Goal: Find contact information: Obtain details needed to contact an individual or organization

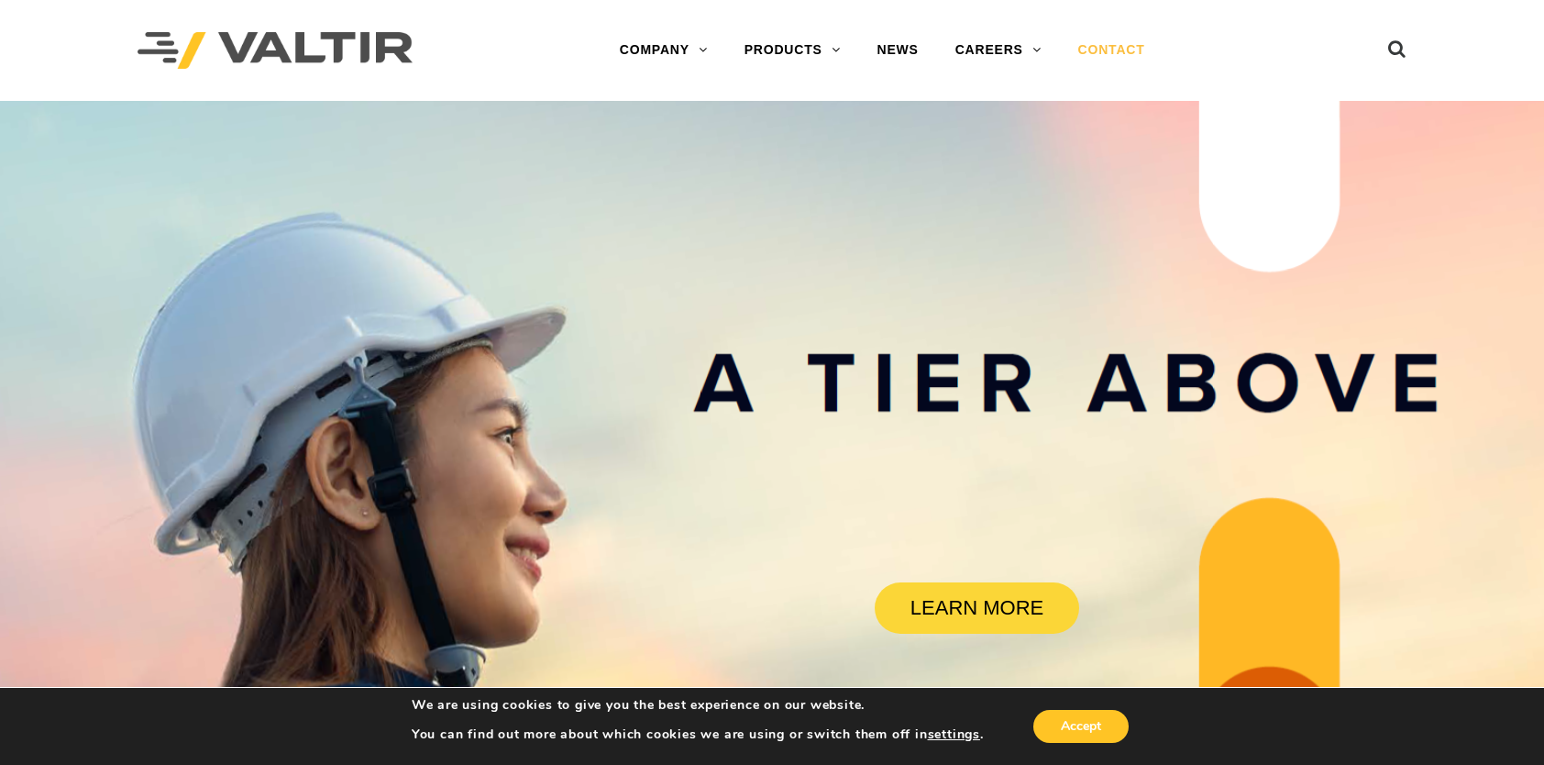
click at [1090, 54] on link "CONTACT" at bounding box center [1112, 50] width 104 height 37
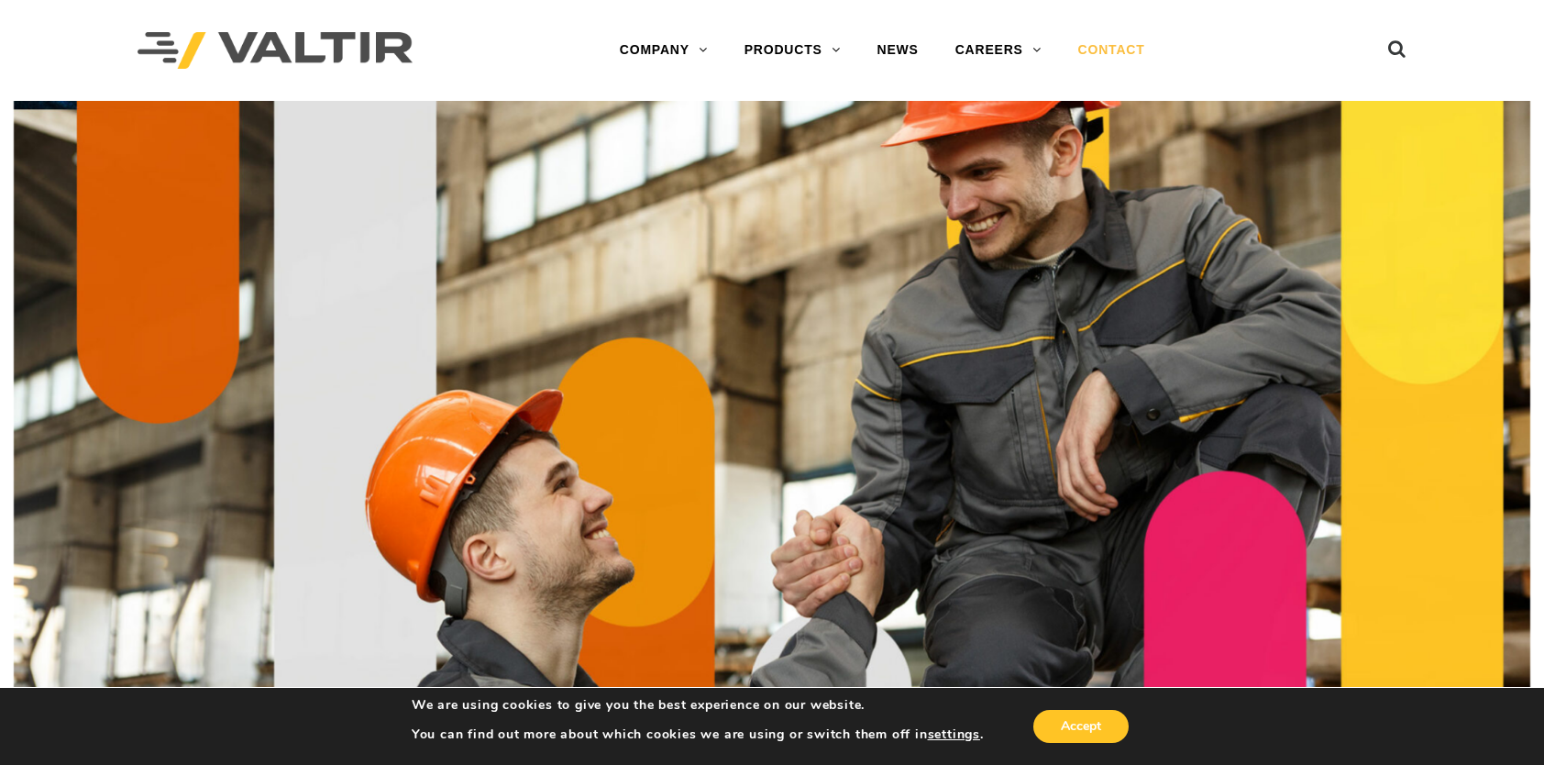
scroll to position [92, 0]
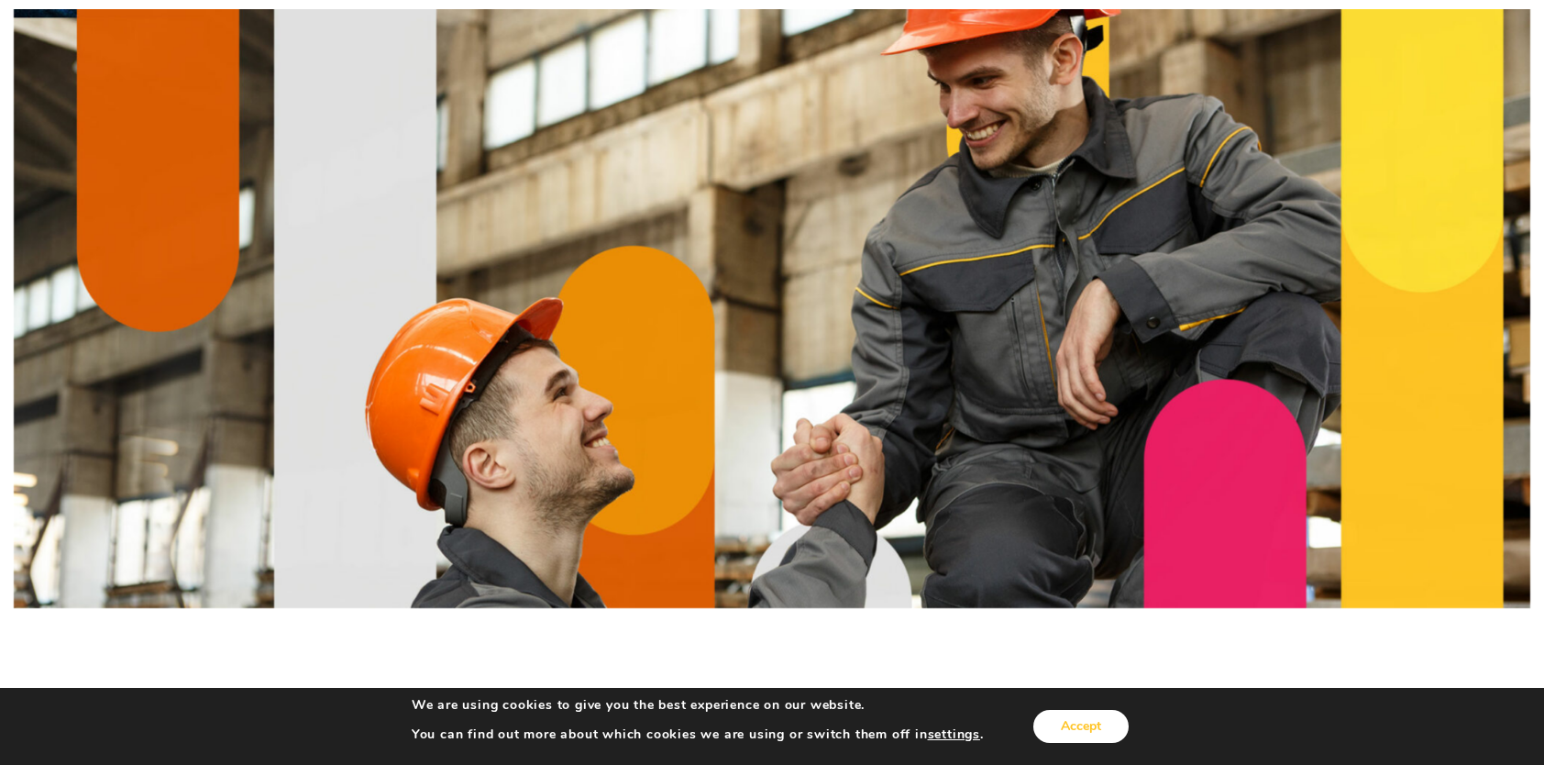
click at [1070, 719] on button "Accept" at bounding box center [1080, 726] width 95 height 33
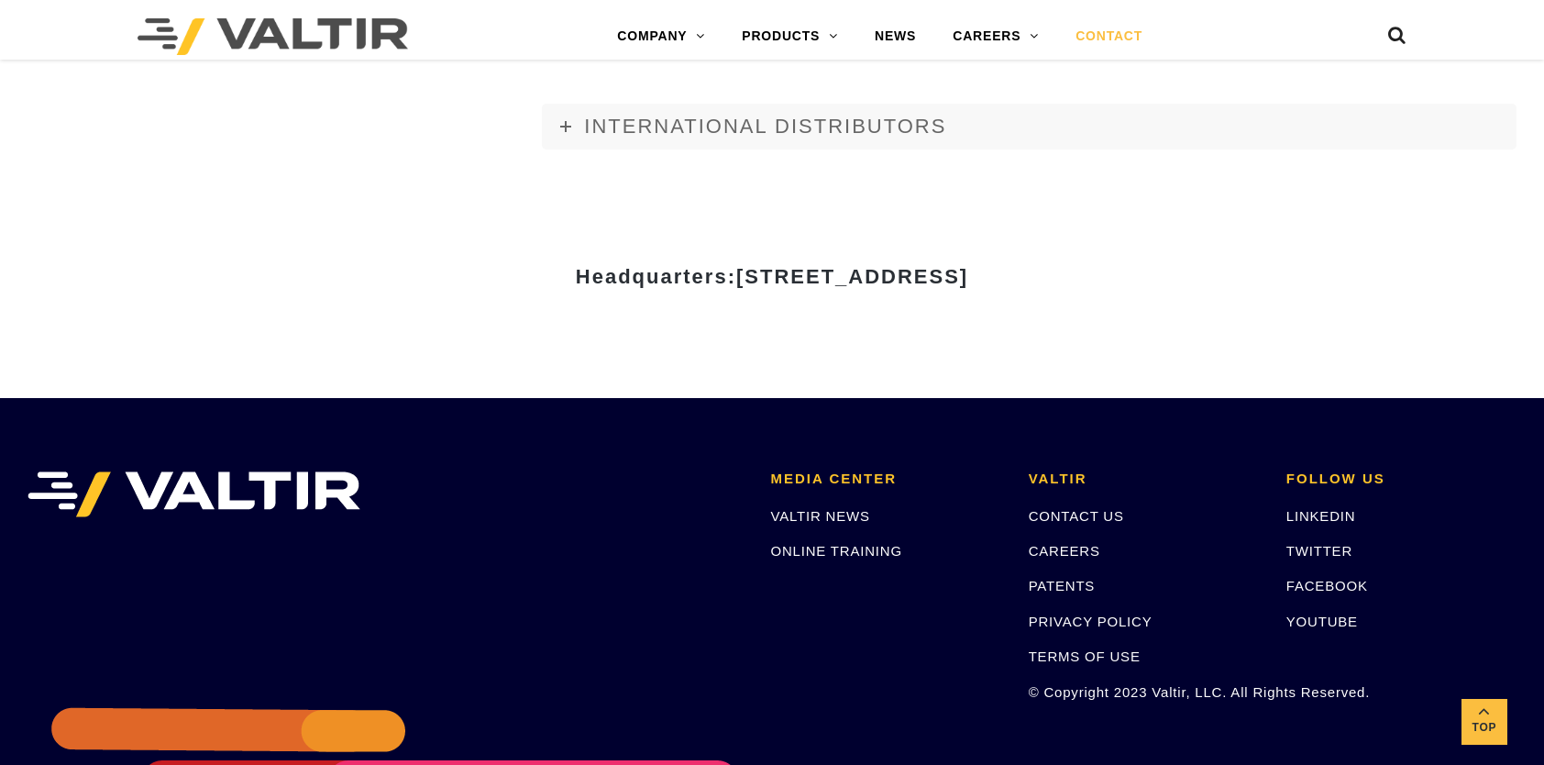
scroll to position [2384, 0]
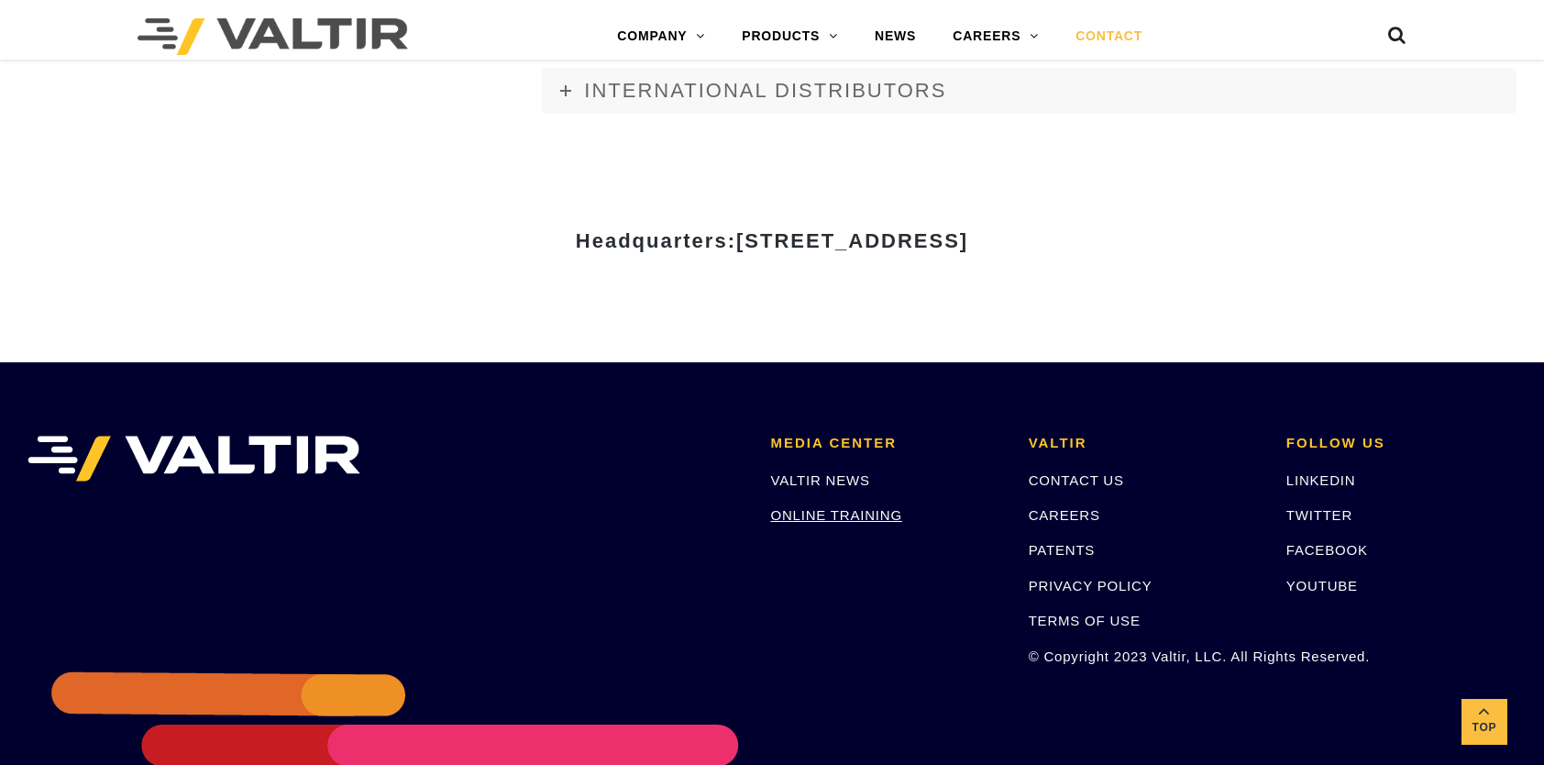
click at [802, 510] on link "ONLINE TRAINING" at bounding box center [835, 515] width 131 height 16
click at [1065, 482] on link "CONTACT US" at bounding box center [1076, 480] width 95 height 16
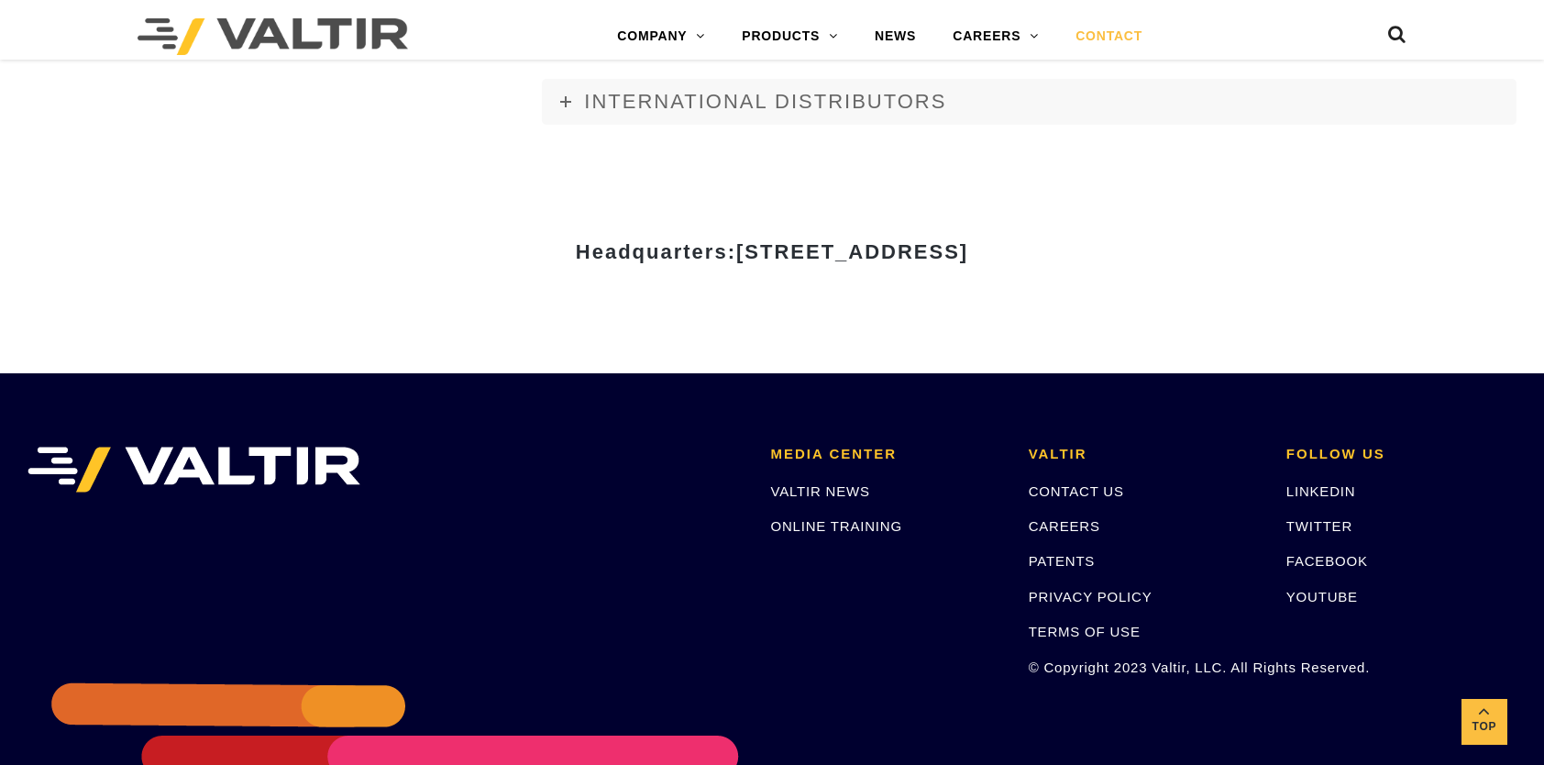
scroll to position [2384, 0]
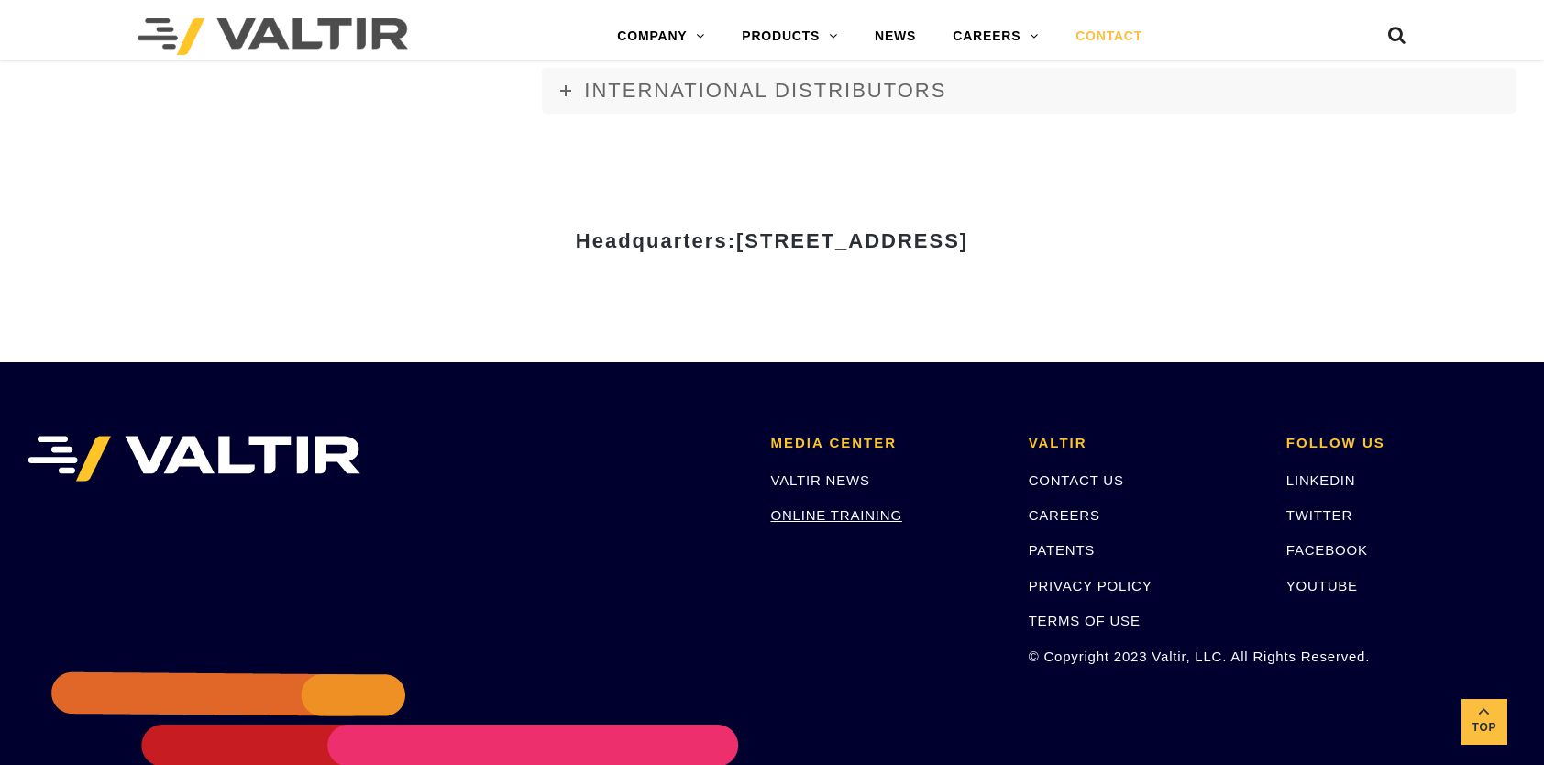
click at [823, 513] on link "ONLINE TRAINING" at bounding box center [835, 515] width 131 height 16
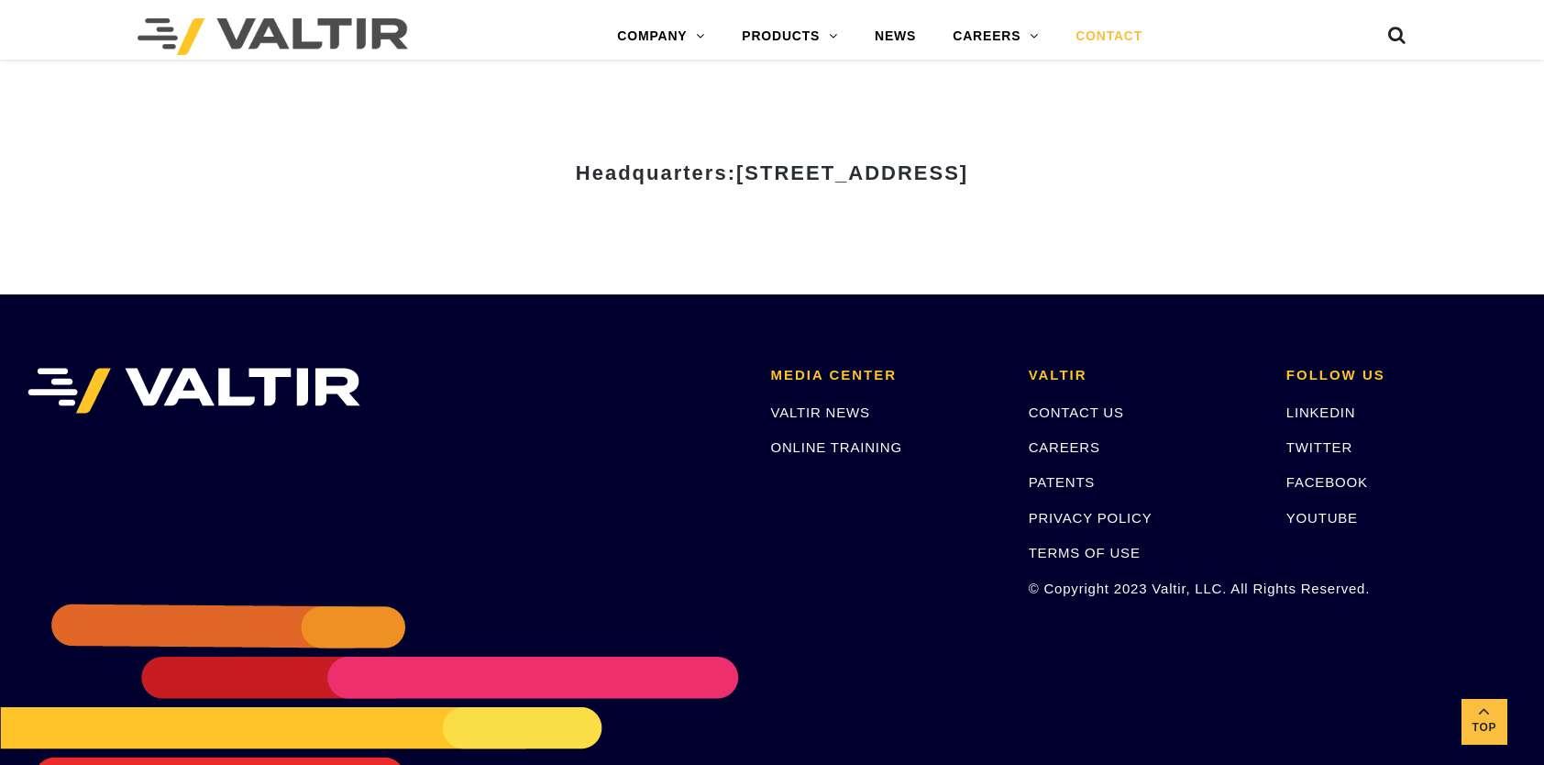
scroll to position [2476, 0]
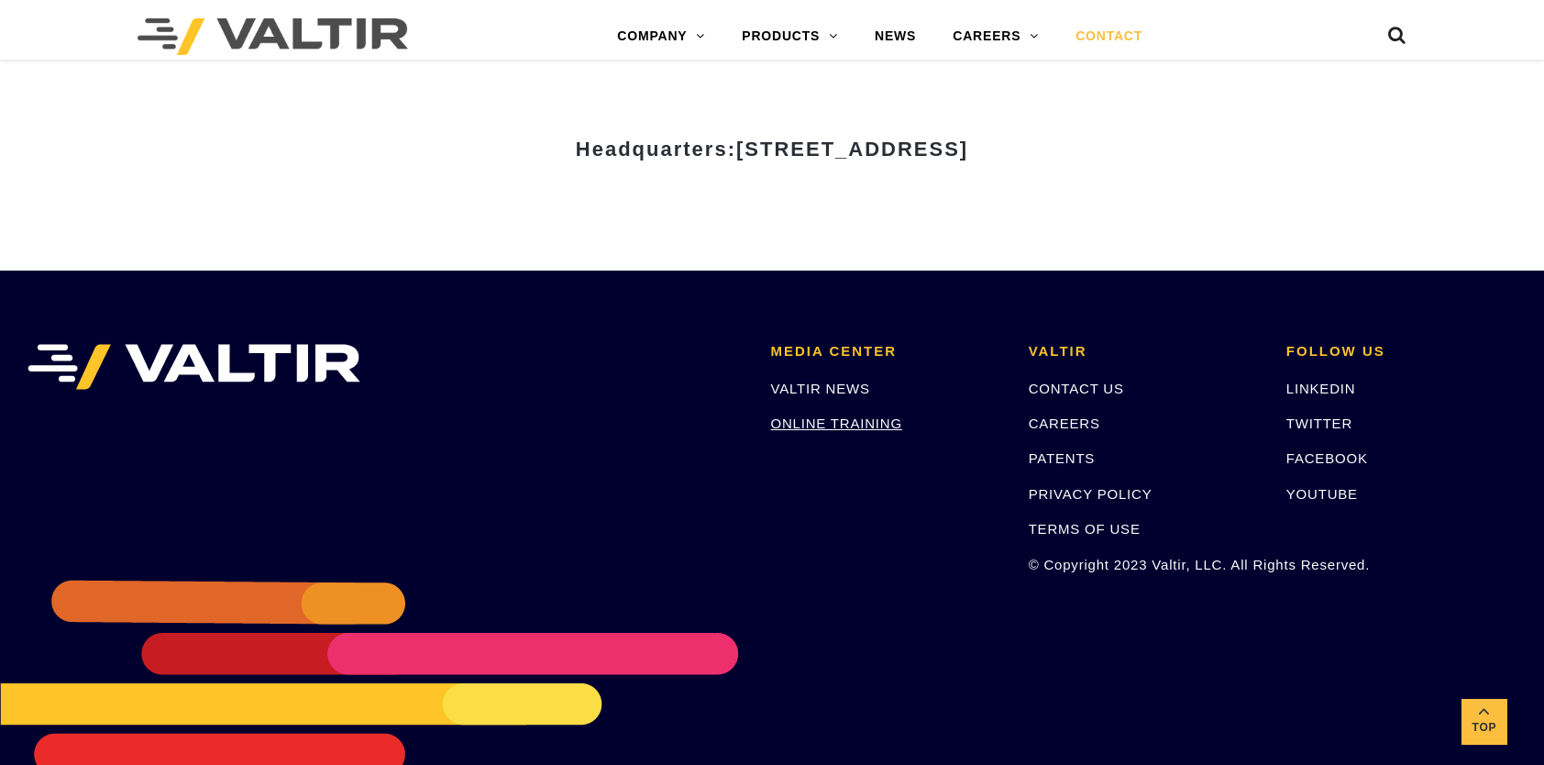
click at [847, 419] on link "ONLINE TRAINING" at bounding box center [835, 423] width 131 height 16
